Goal: Navigation & Orientation: Find specific page/section

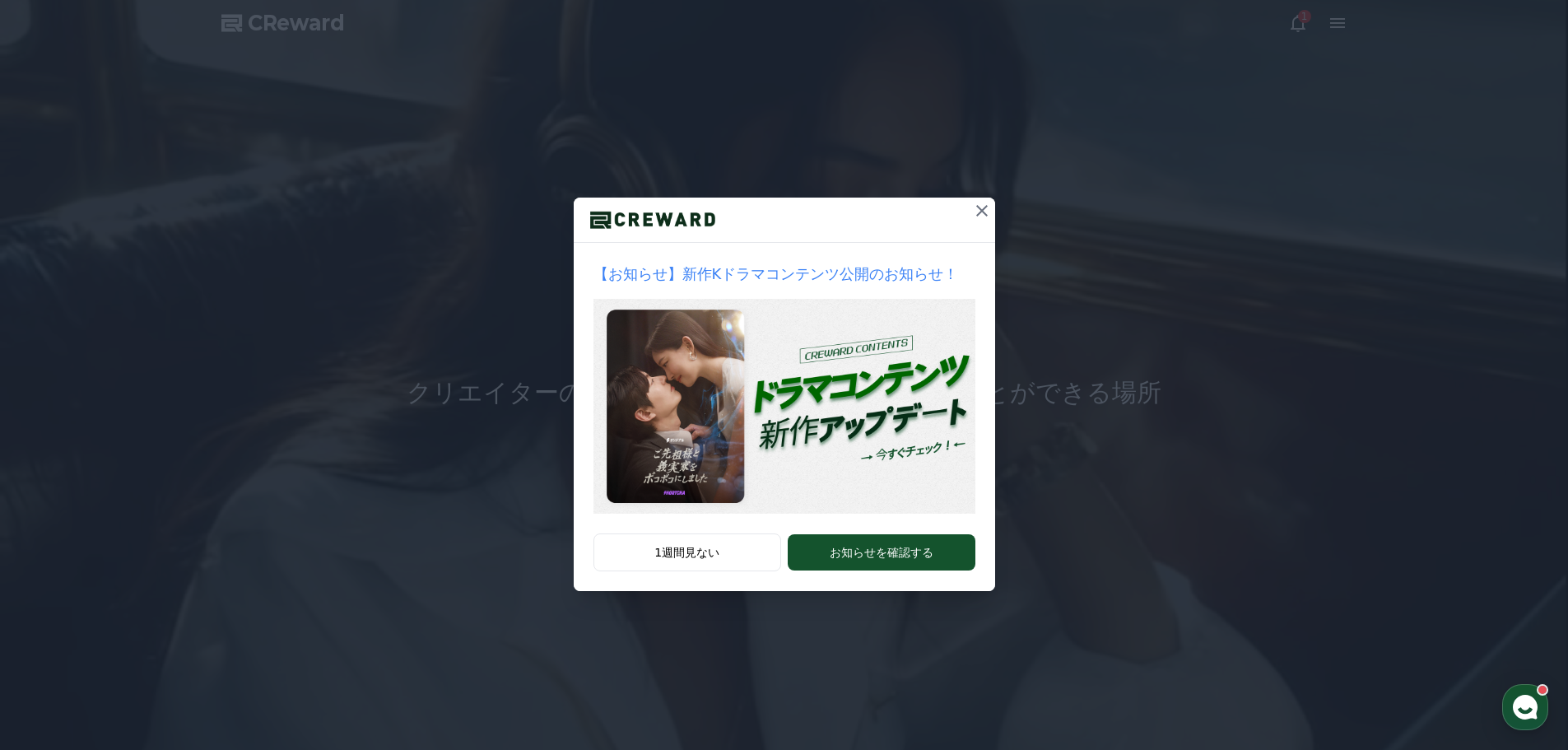
click at [979, 213] on icon at bounding box center [982, 211] width 19 height 19
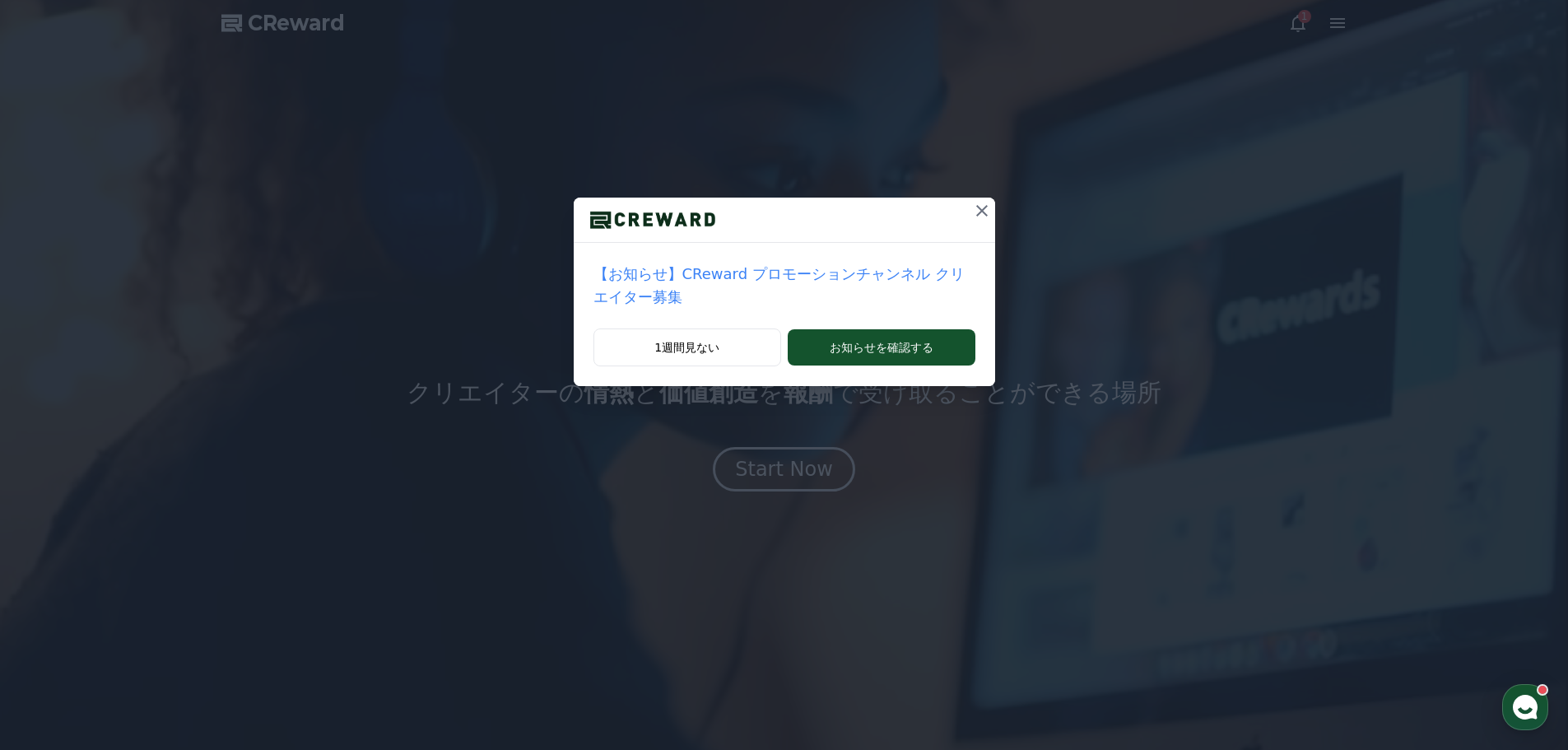
click at [972, 209] on icon at bounding box center [982, 211] width 19 height 19
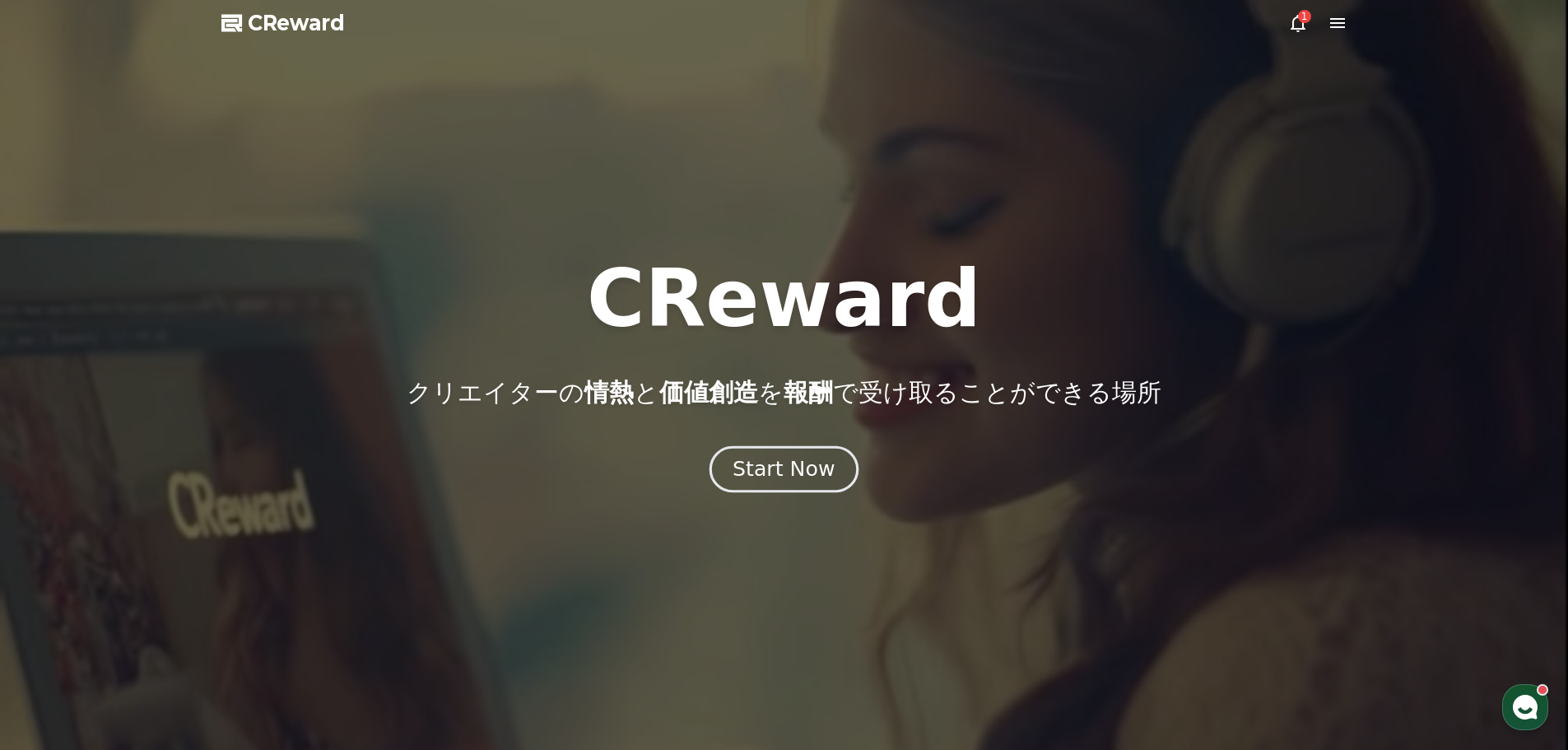
click at [812, 462] on div "Start Now" at bounding box center [783, 469] width 102 height 28
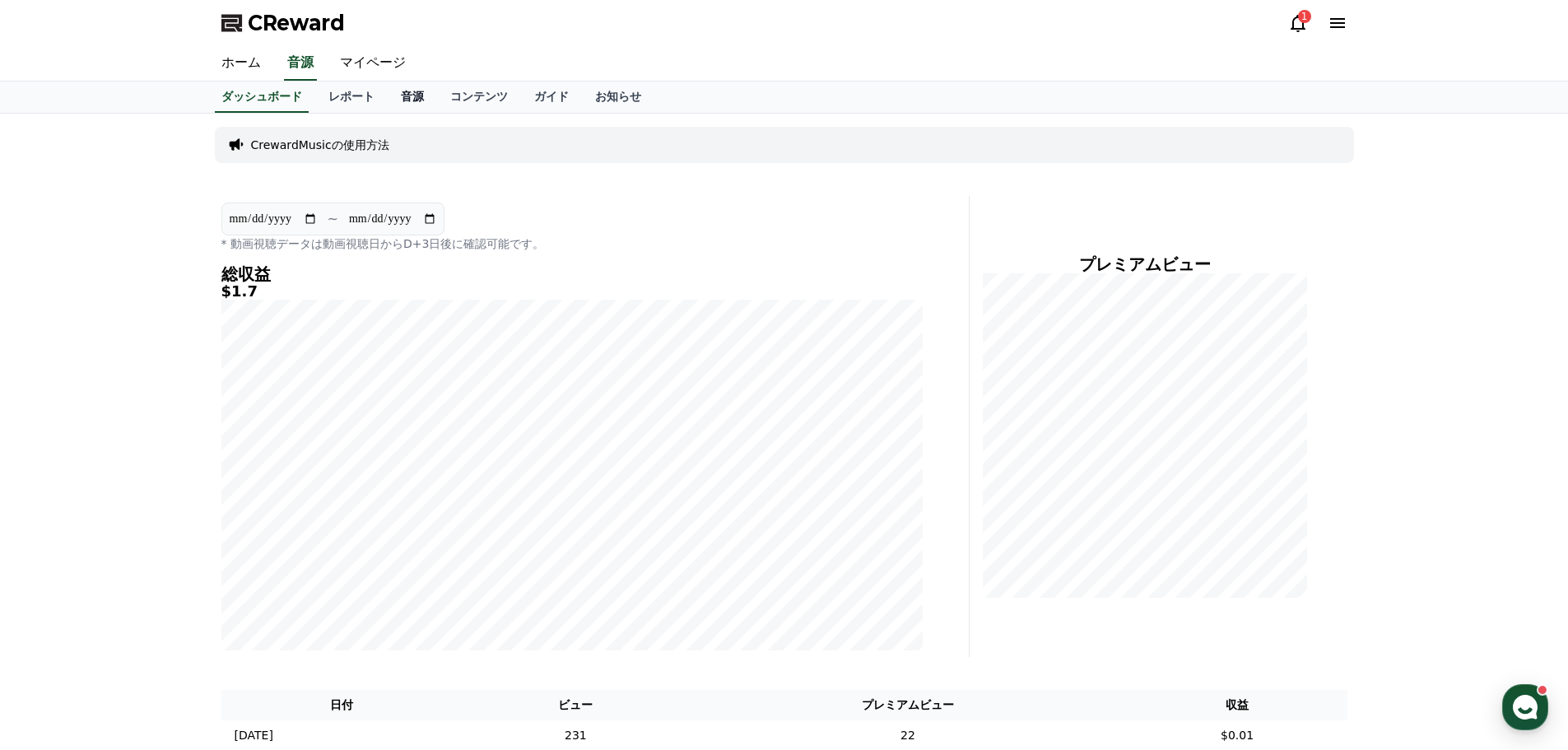
click at [387, 93] on link "音源" at bounding box center [412, 97] width 50 height 31
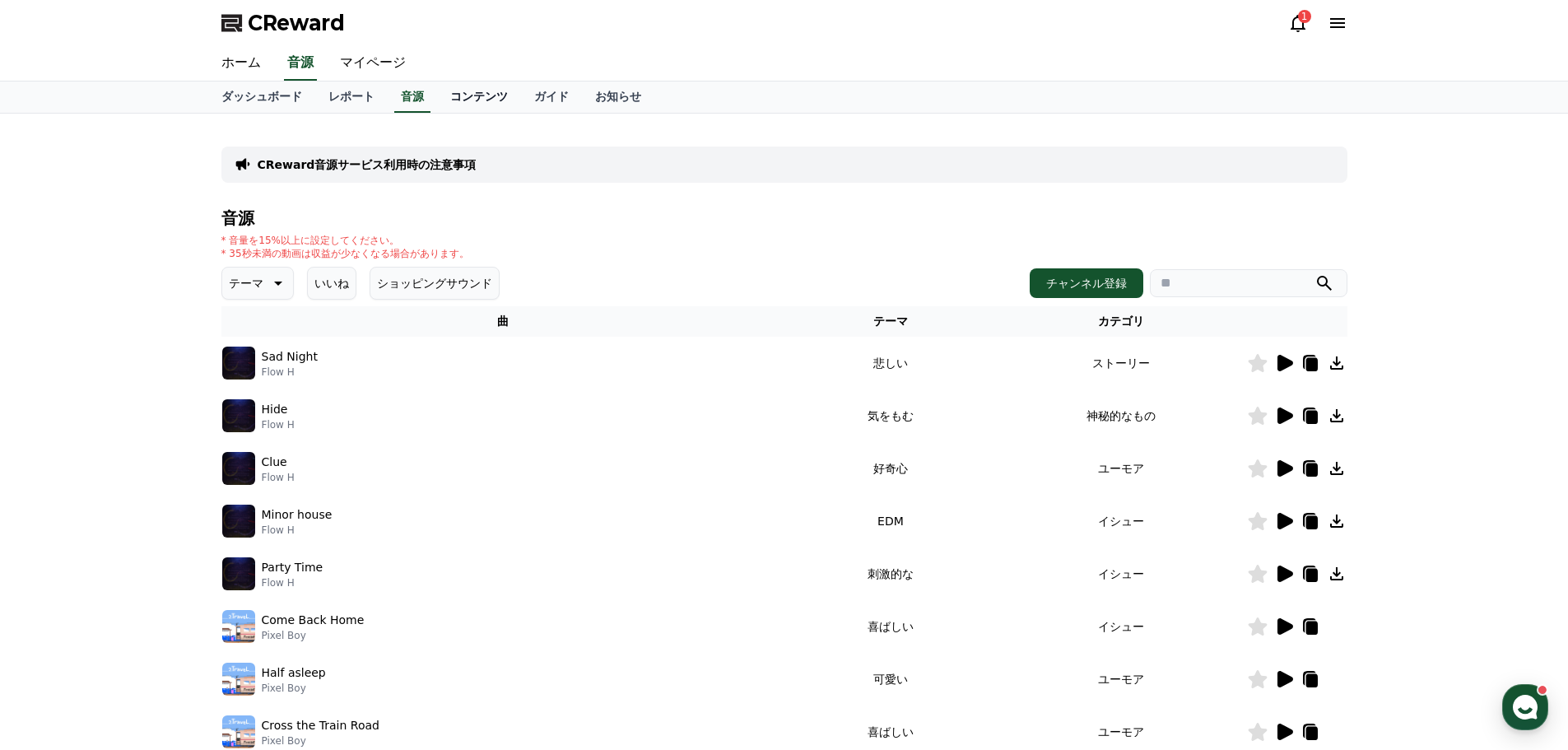
click at [461, 96] on link "コンテンツ" at bounding box center [479, 97] width 83 height 31
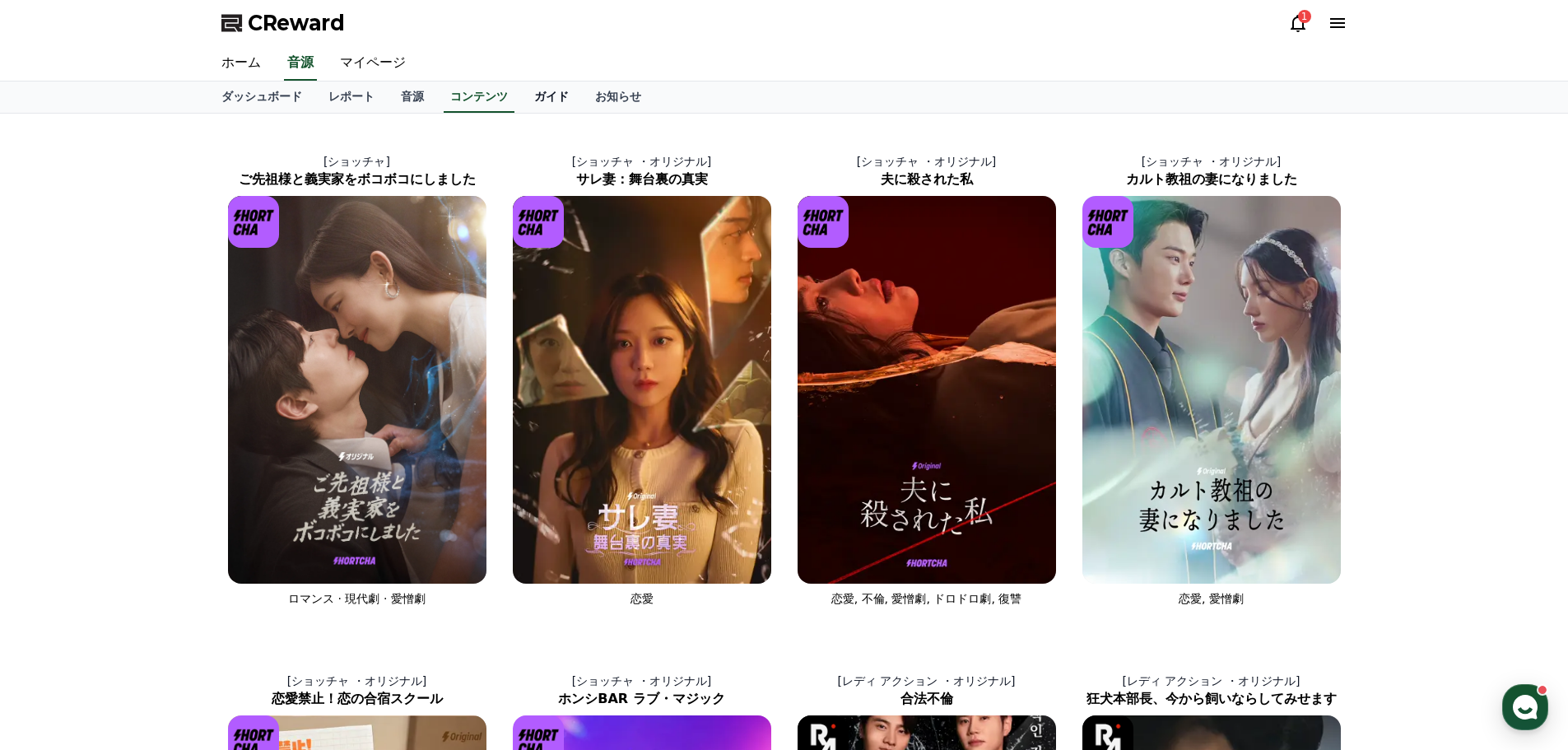
click at [520, 91] on link "ガイド" at bounding box center [550, 97] width 61 height 31
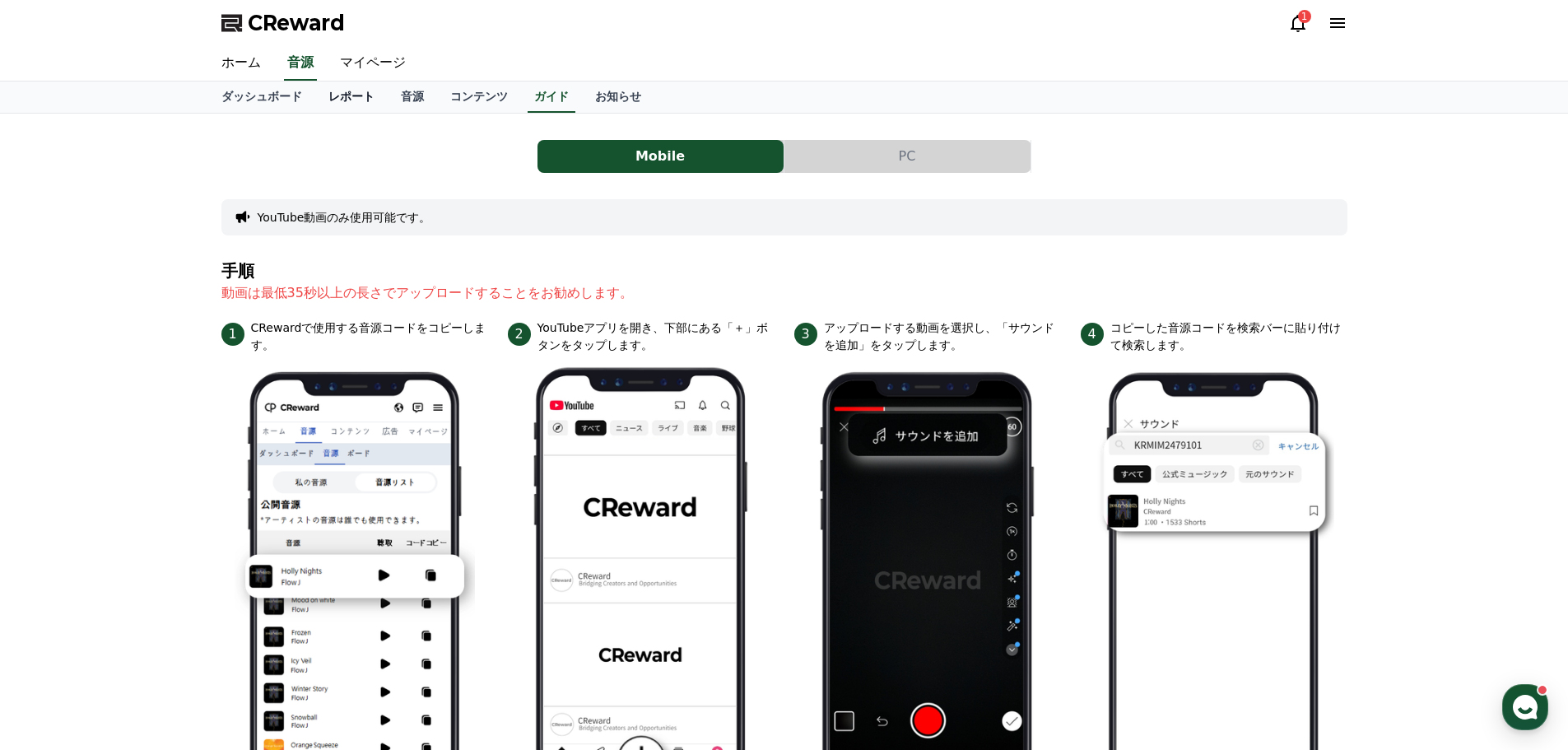
click at [316, 101] on link "レポート" at bounding box center [351, 97] width 73 height 31
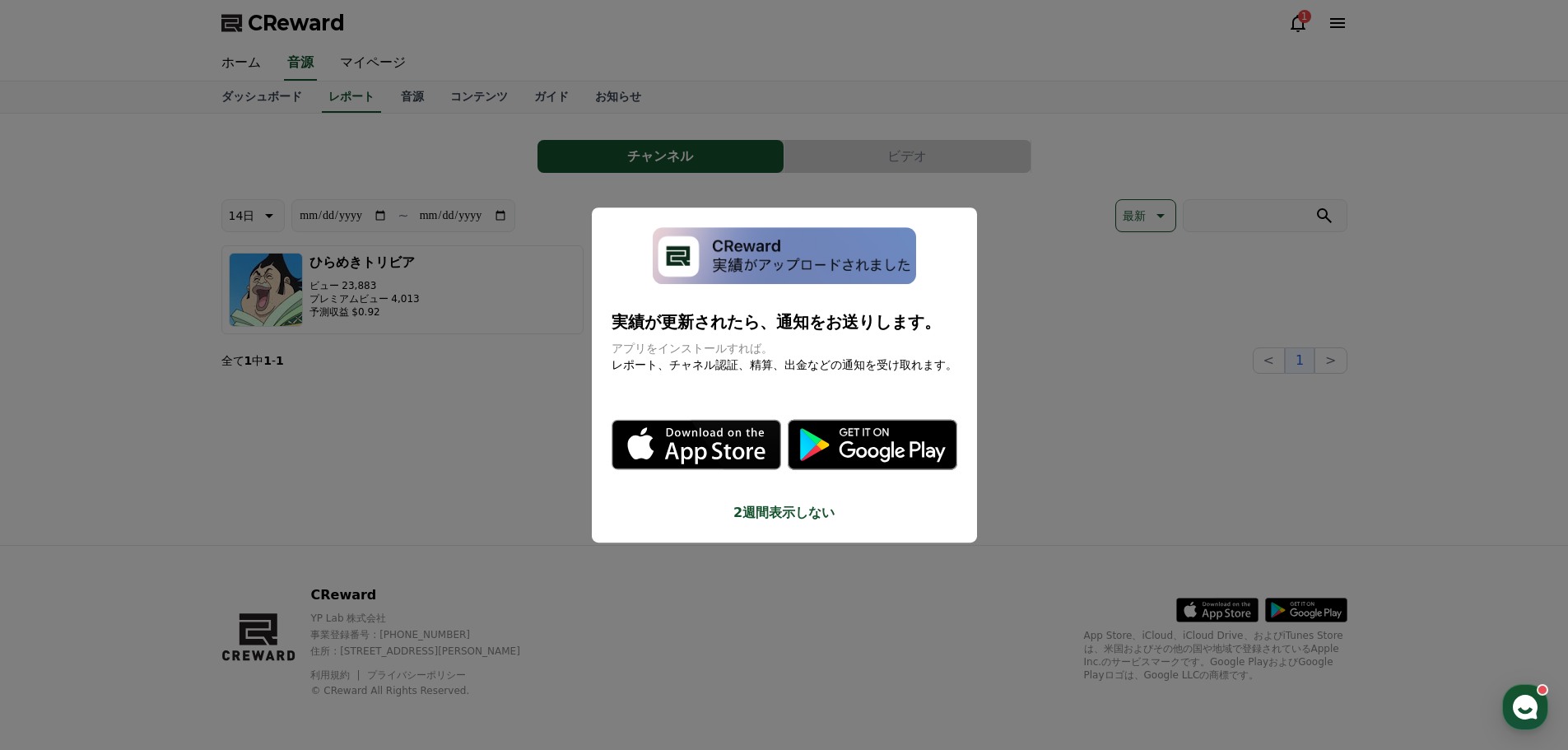
click at [540, 115] on button "close modal" at bounding box center [784, 375] width 1568 height 750
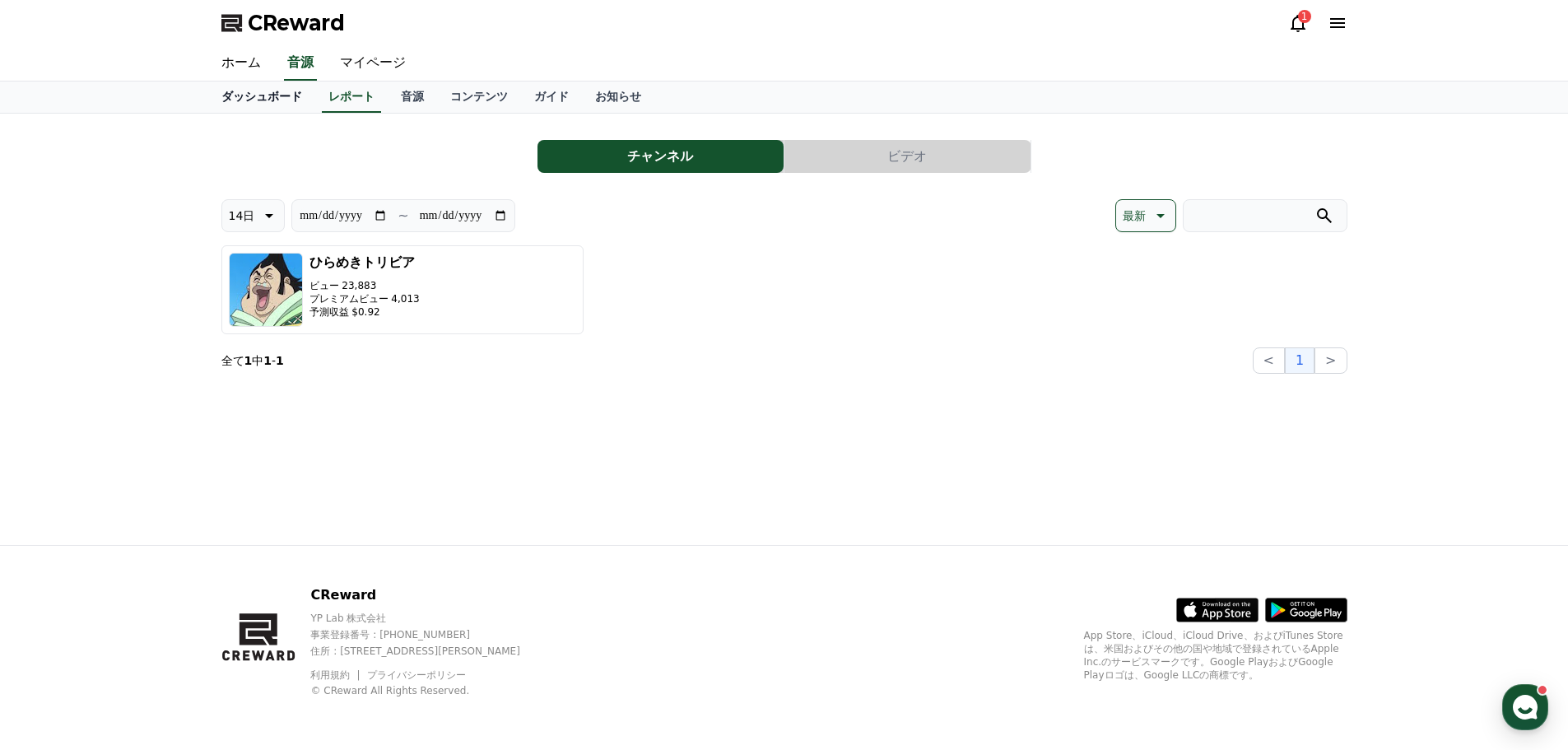
click at [259, 96] on link "ダッシュボード" at bounding box center [261, 97] width 107 height 31
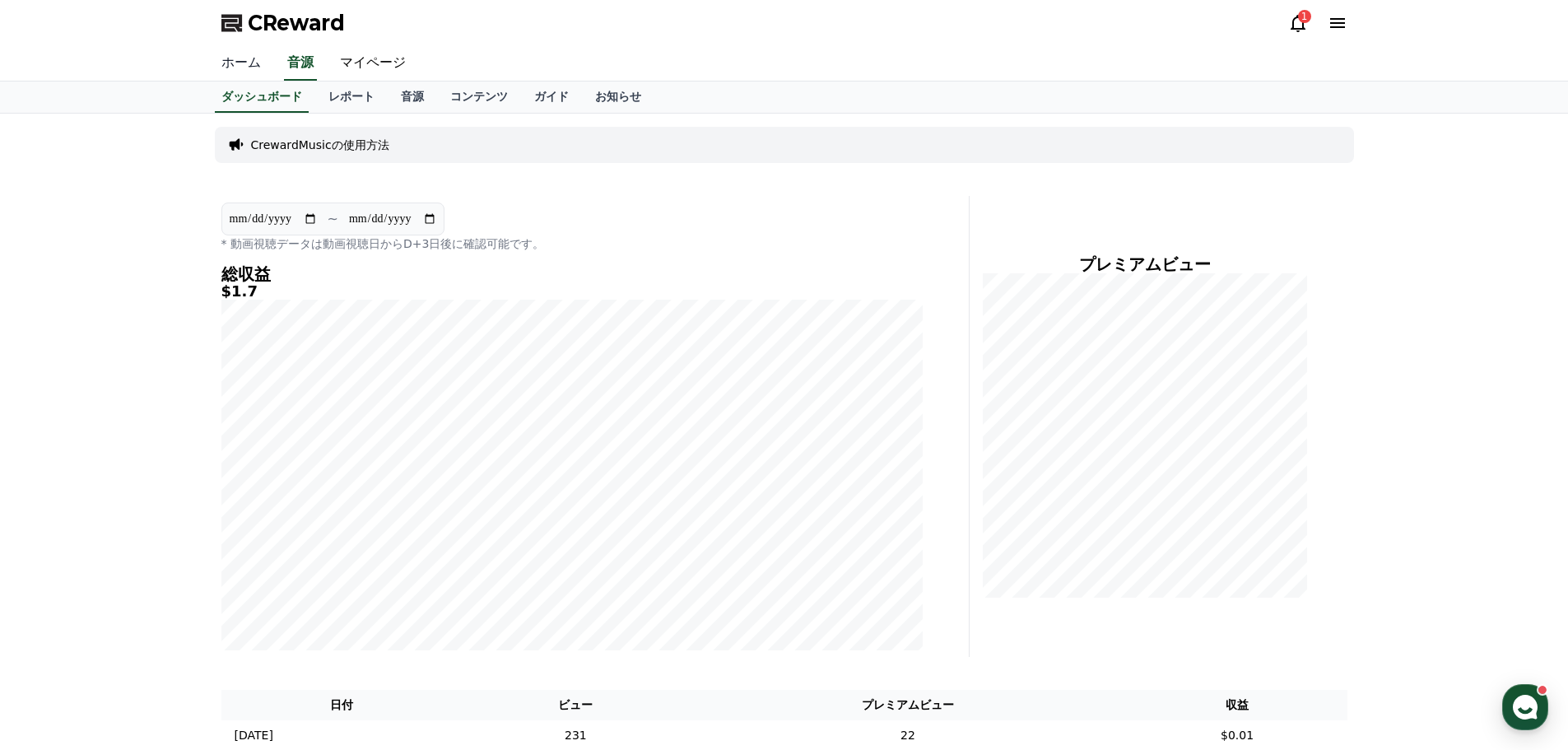
click at [249, 57] on link "ホーム" at bounding box center [241, 63] width 66 height 35
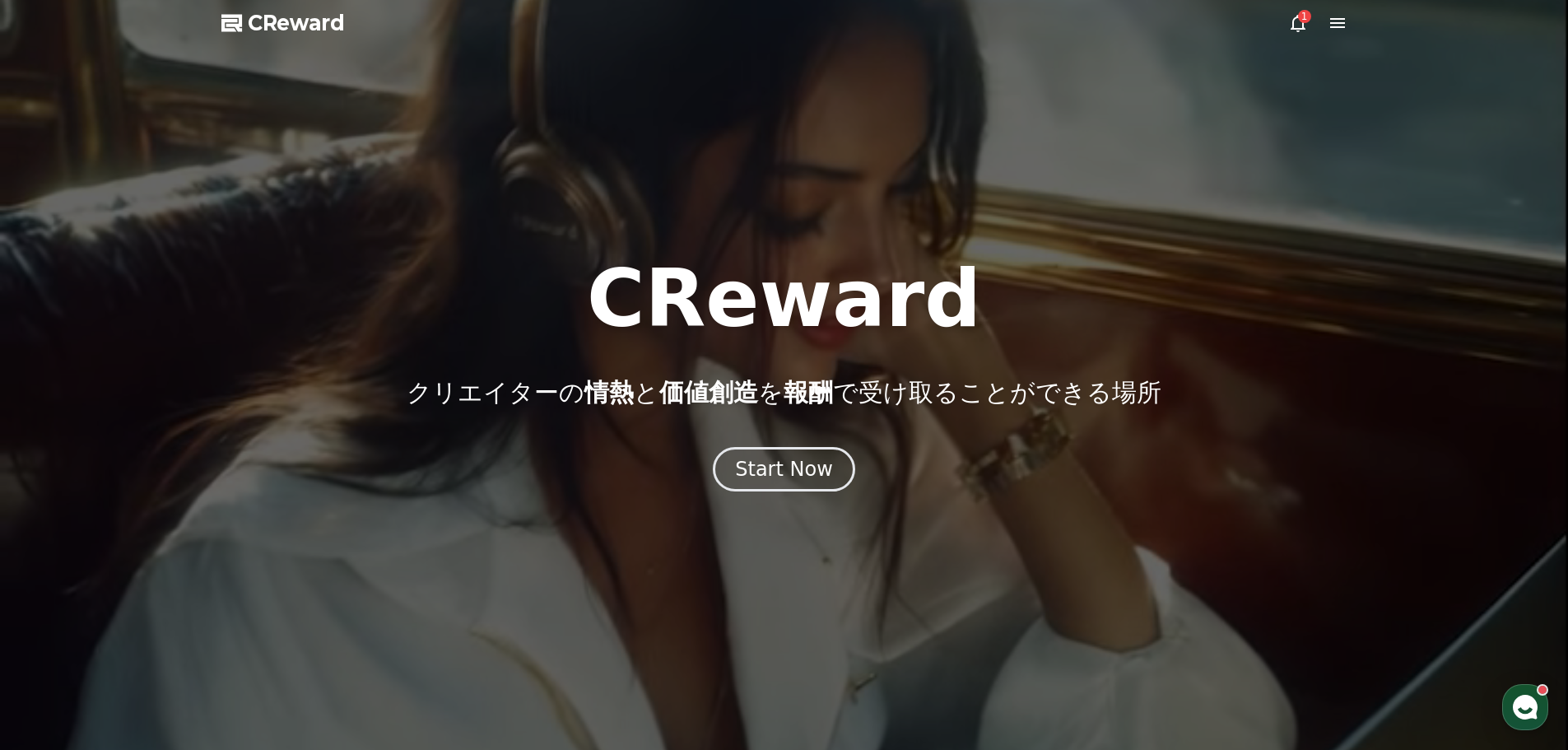
click at [1331, 25] on icon at bounding box center [1337, 23] width 19 height 19
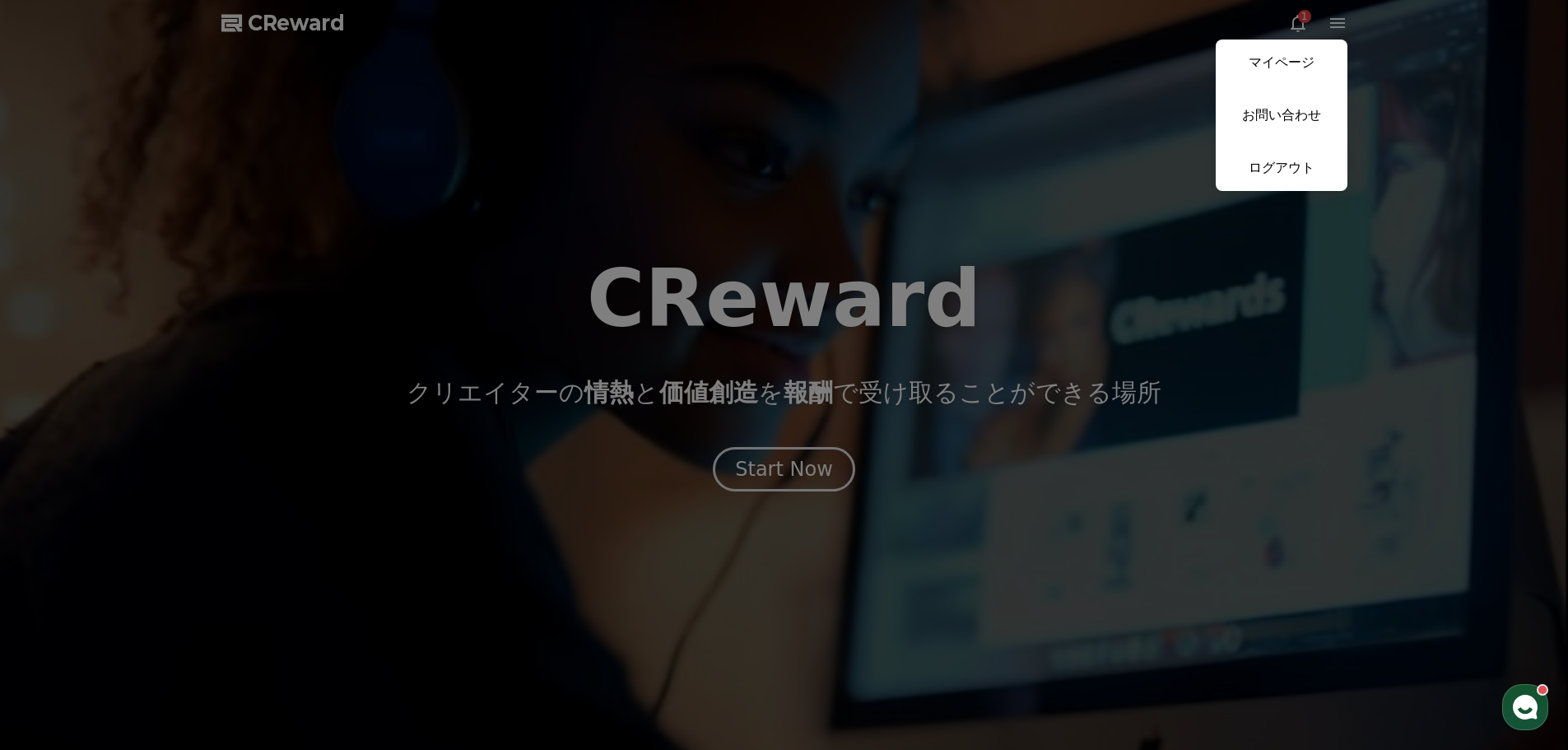
click at [1034, 106] on button "close" at bounding box center [784, 375] width 1568 height 750
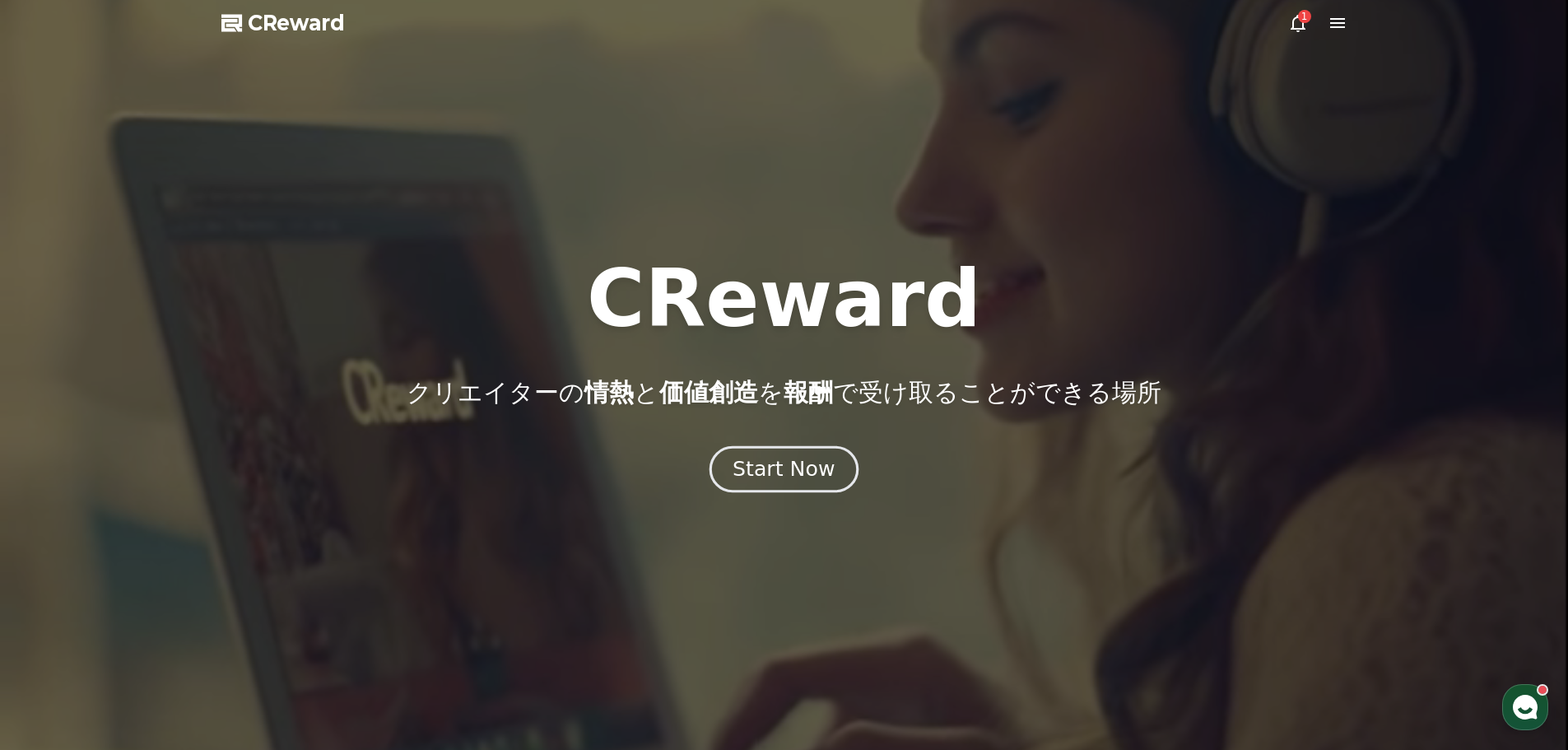
click at [799, 472] on div "Start Now" at bounding box center [783, 469] width 102 height 28
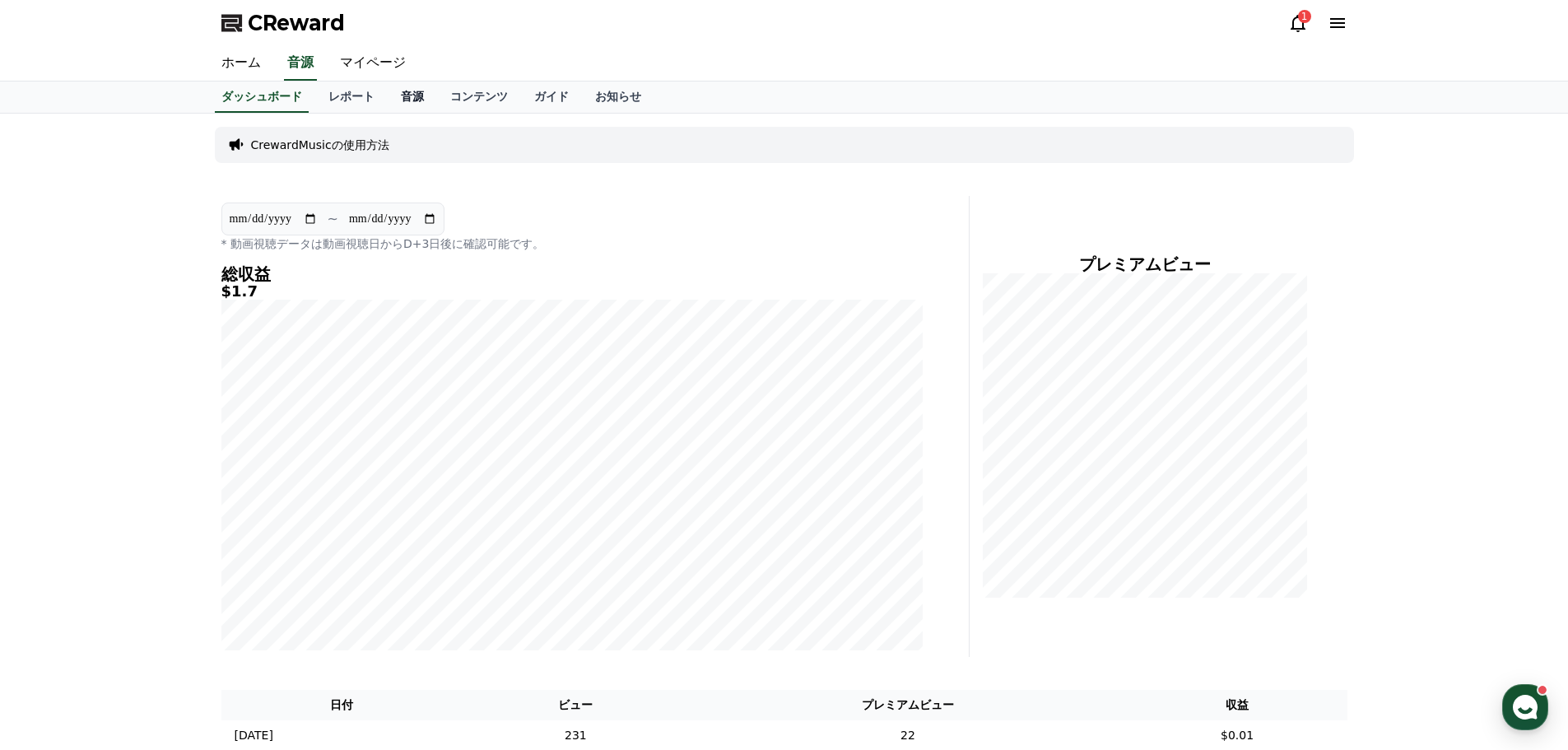
click at [387, 100] on link "音源" at bounding box center [412, 97] width 50 height 31
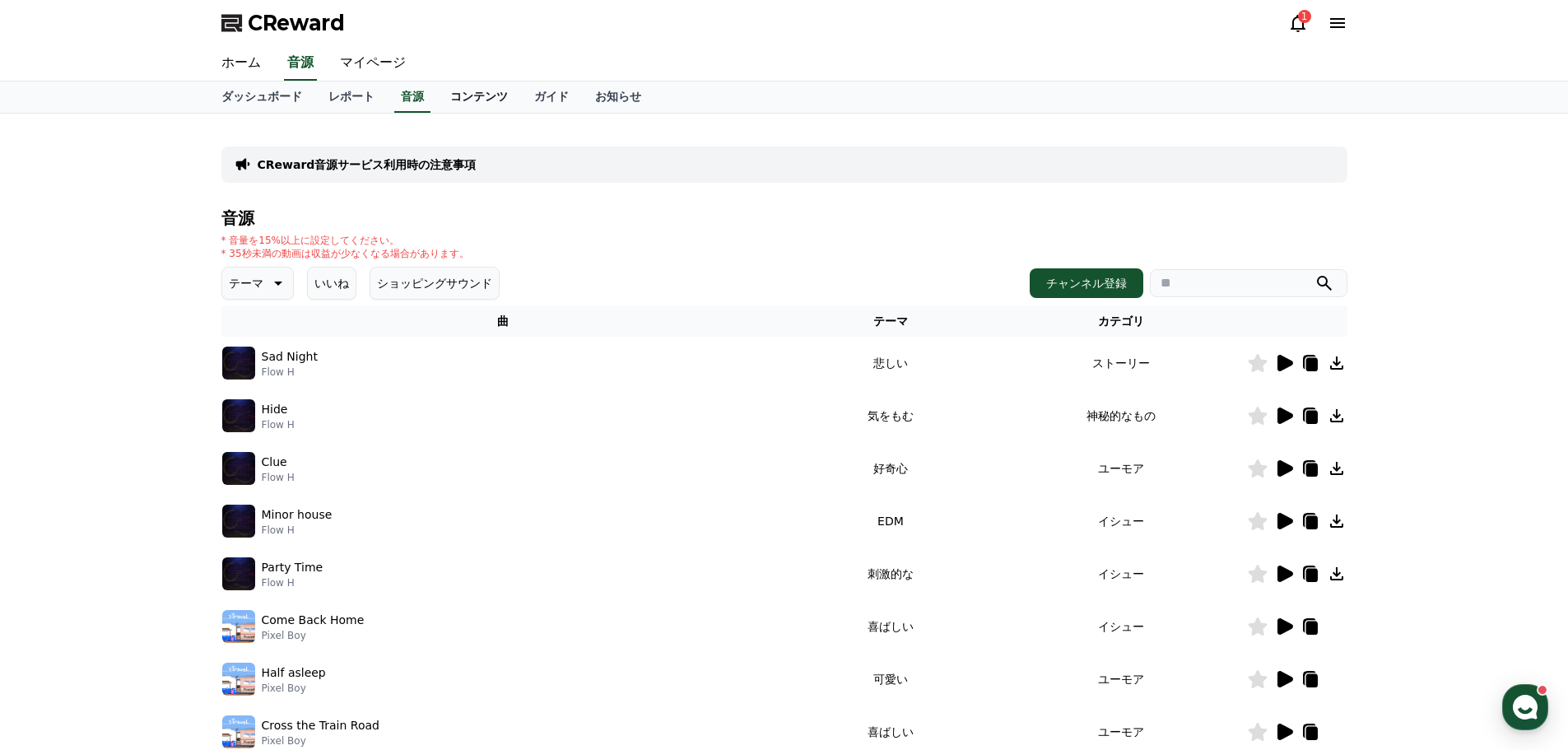
click at [437, 101] on link "コンテンツ" at bounding box center [479, 97] width 83 height 31
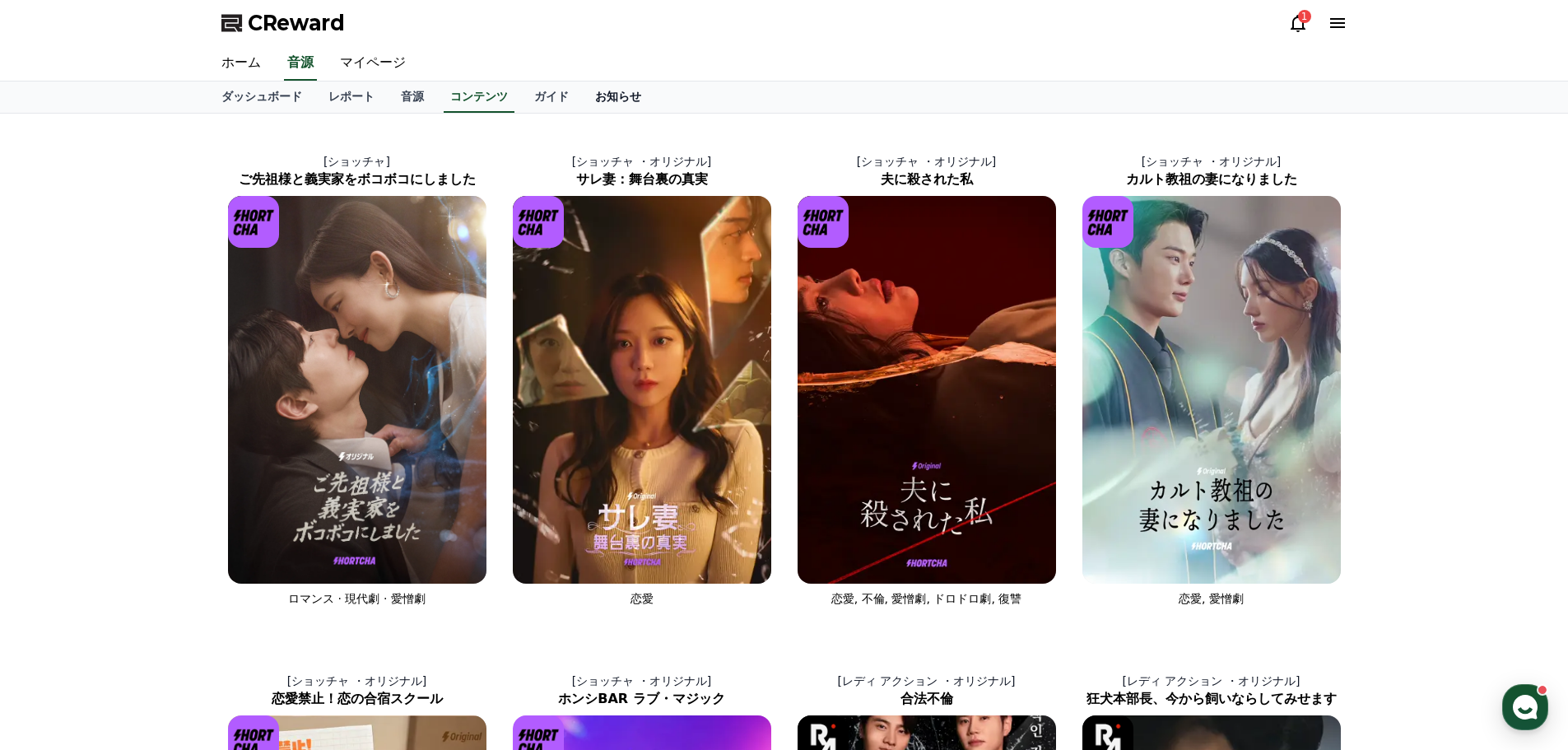
drag, startPoint x: 503, startPoint y: 104, endPoint x: 543, endPoint y: 103, distance: 40.0
click at [520, 104] on link "ガイド" at bounding box center [550, 97] width 61 height 31
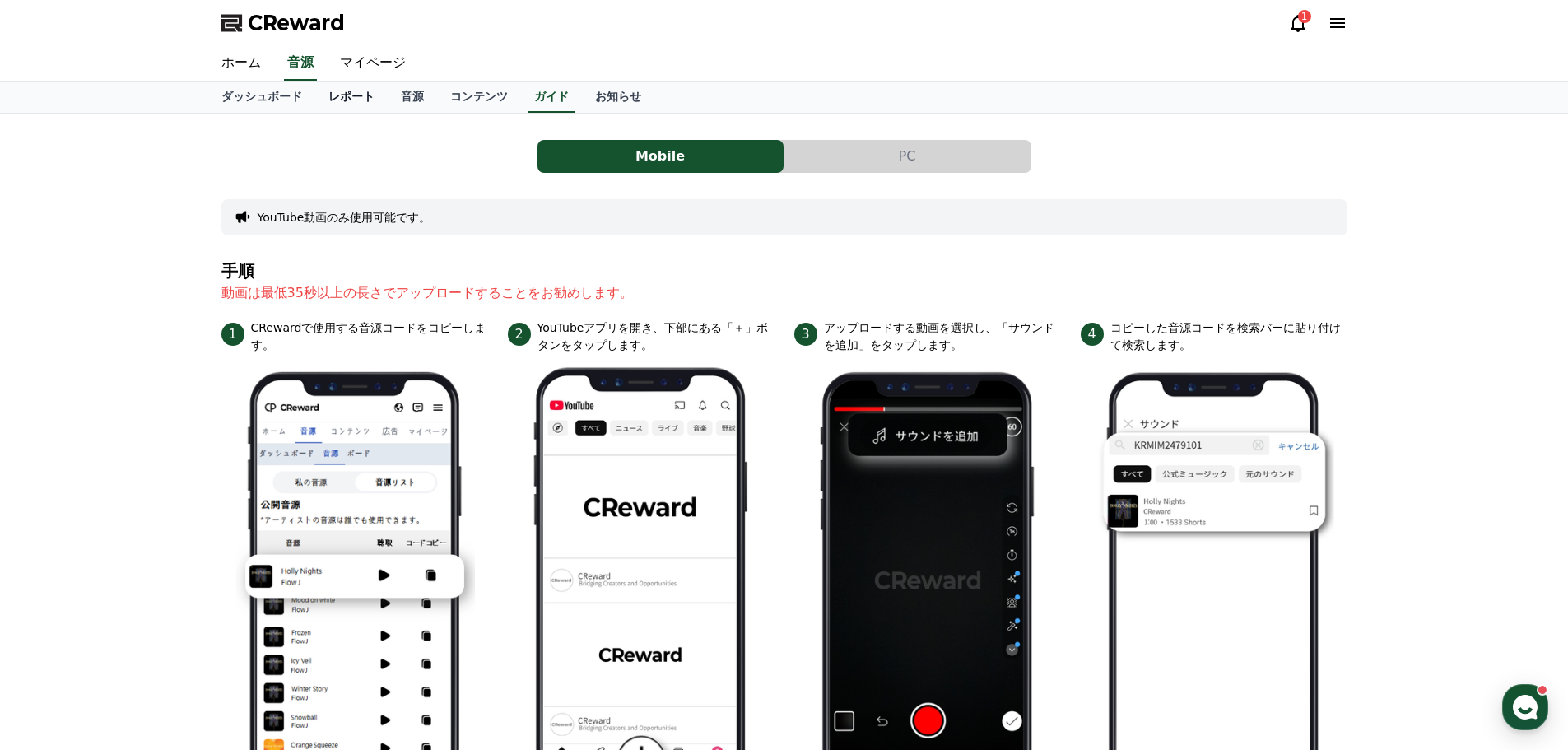
click at [316, 96] on link "レポート" at bounding box center [351, 97] width 73 height 31
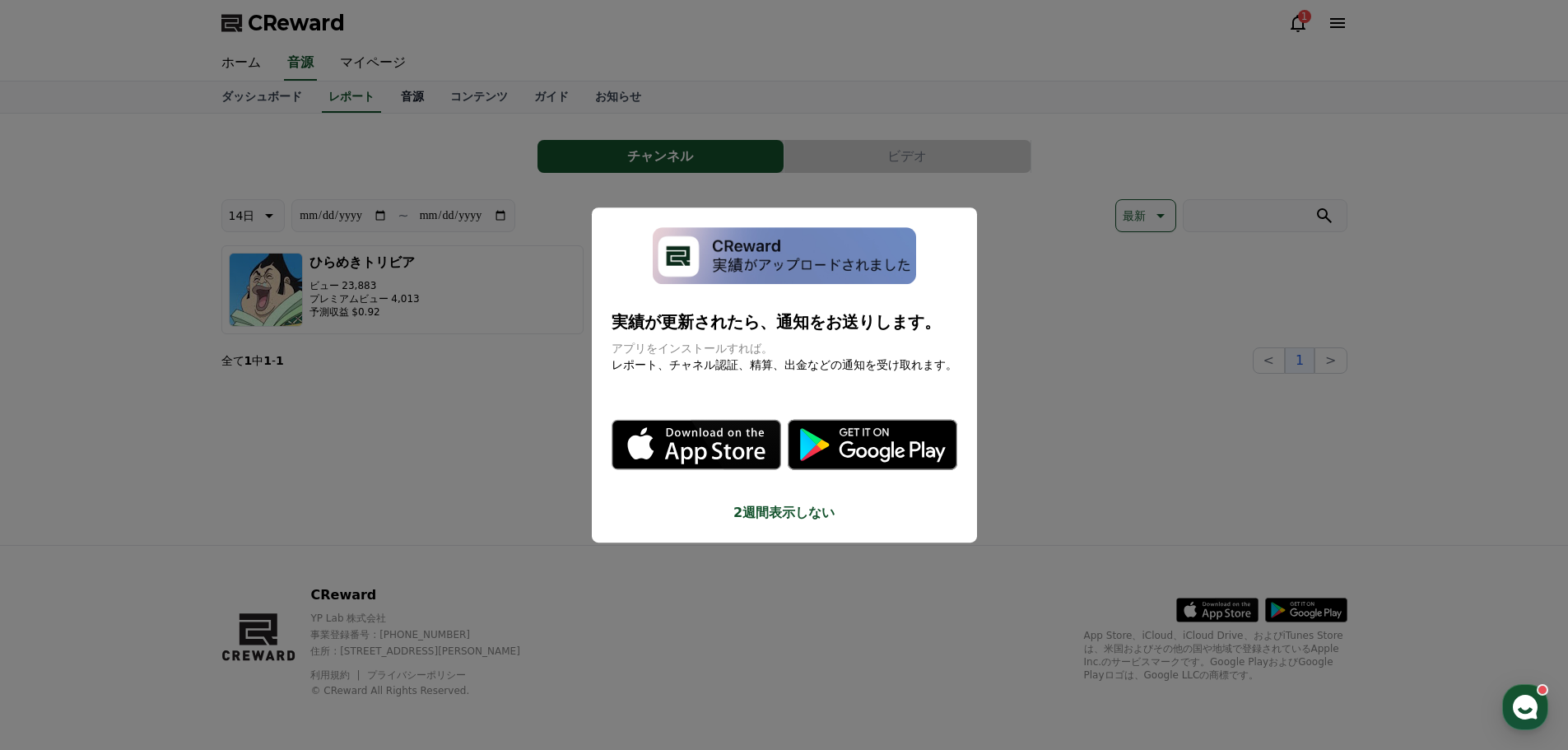
click at [543, 91] on button "close modal" at bounding box center [784, 375] width 1568 height 750
click at [582, 91] on link "お知らせ" at bounding box center [617, 97] width 73 height 31
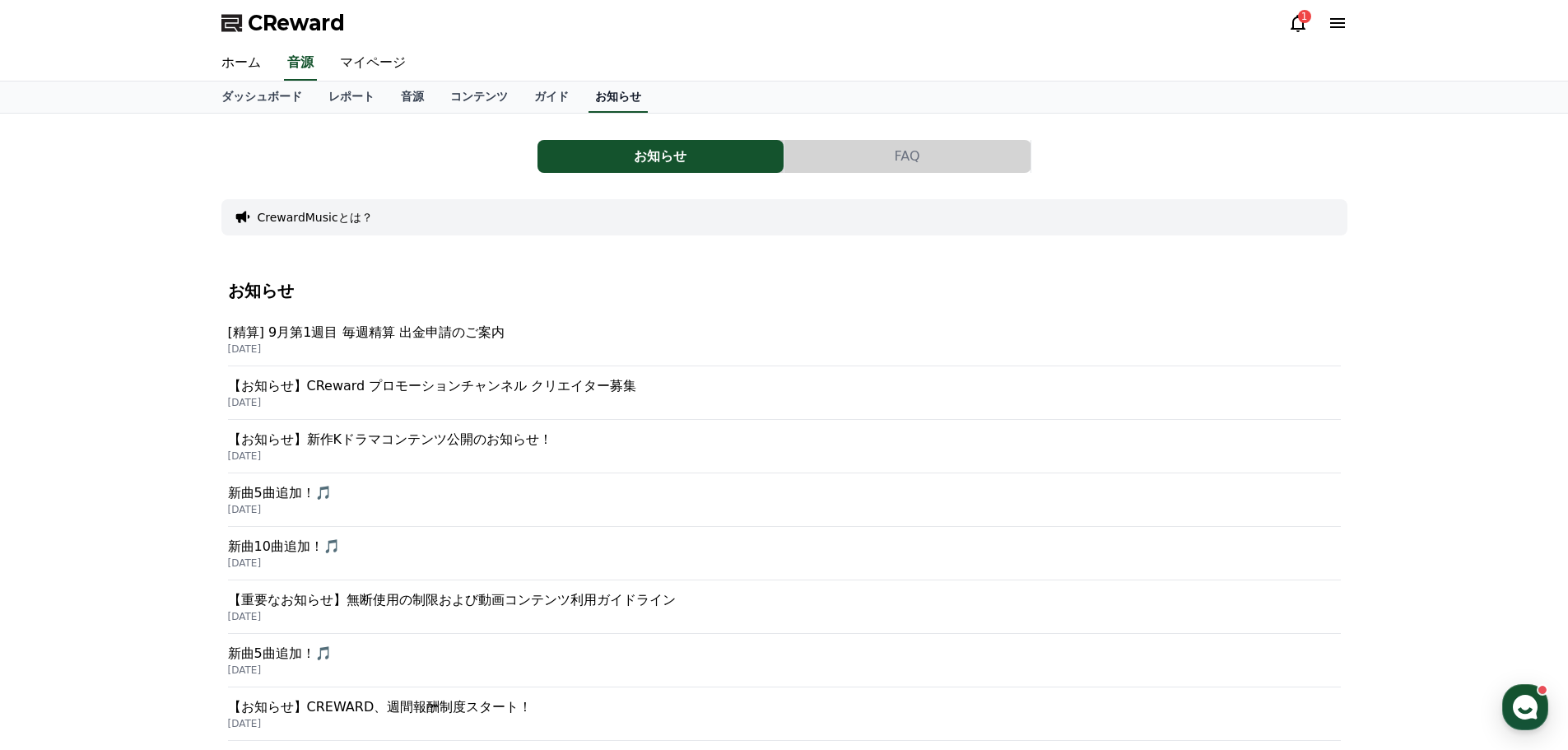
click at [588, 91] on link "お知らせ" at bounding box center [617, 97] width 59 height 31
click at [520, 92] on link "ガイド" at bounding box center [550, 97] width 61 height 31
